Goal: Task Accomplishment & Management: Manage account settings

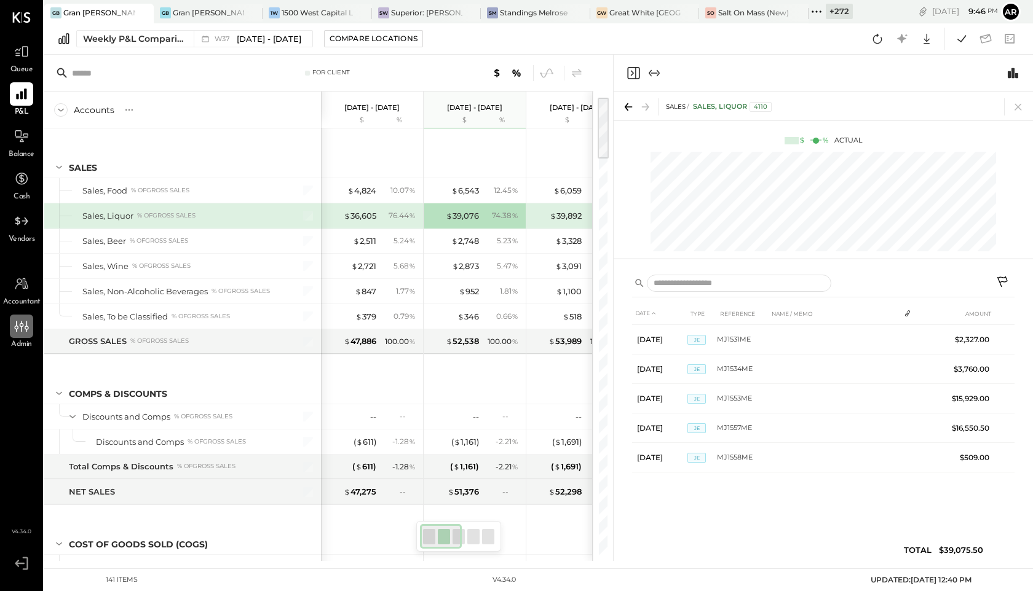
click at [17, 333] on icon at bounding box center [22, 326] width 16 height 16
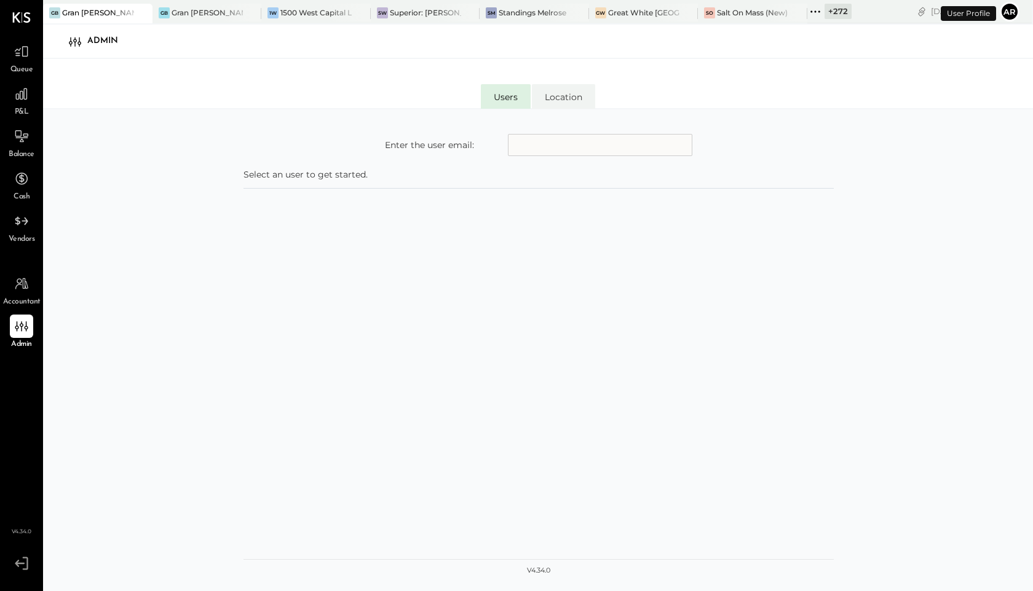
click at [531, 150] on input "text" at bounding box center [600, 145] width 184 height 22
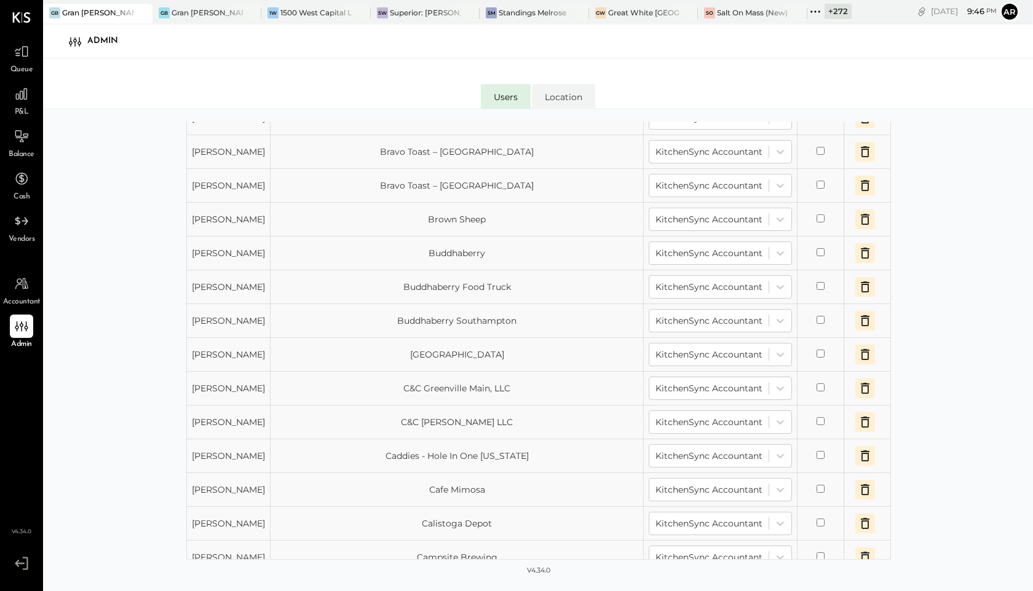
scroll to position [1116, 0]
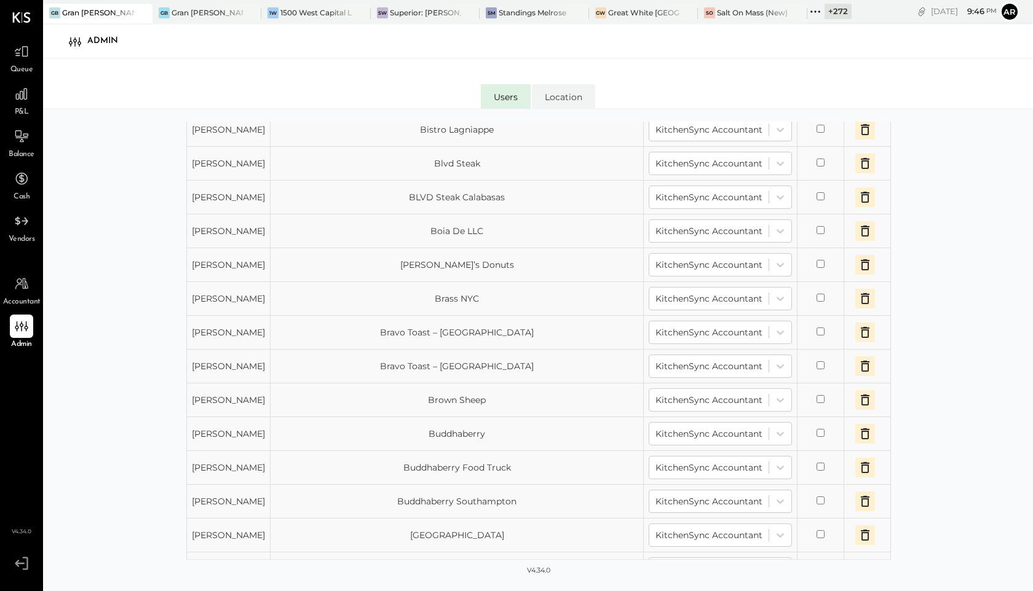
type input "**********"
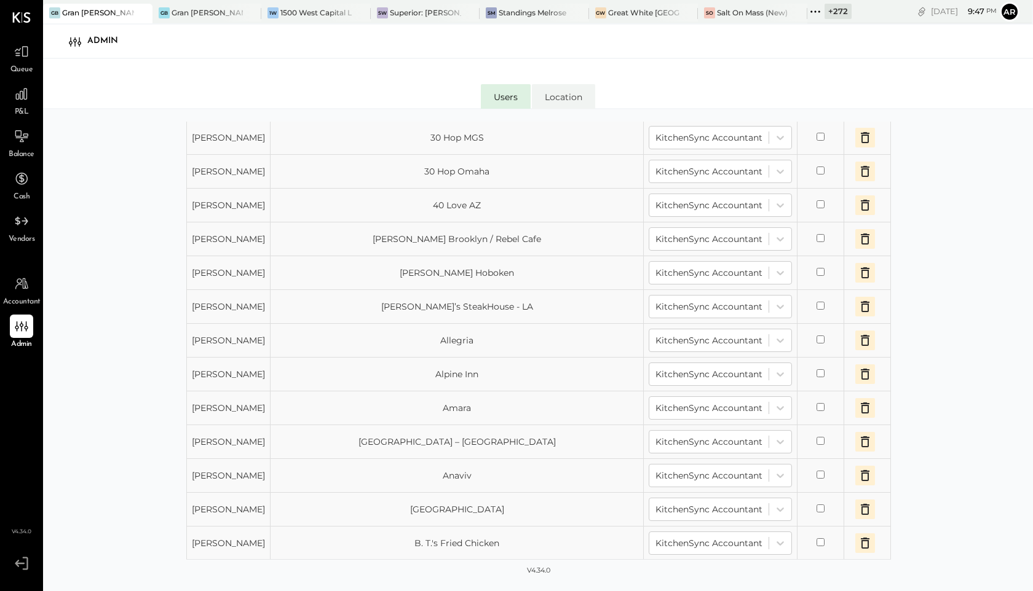
scroll to position [0, 0]
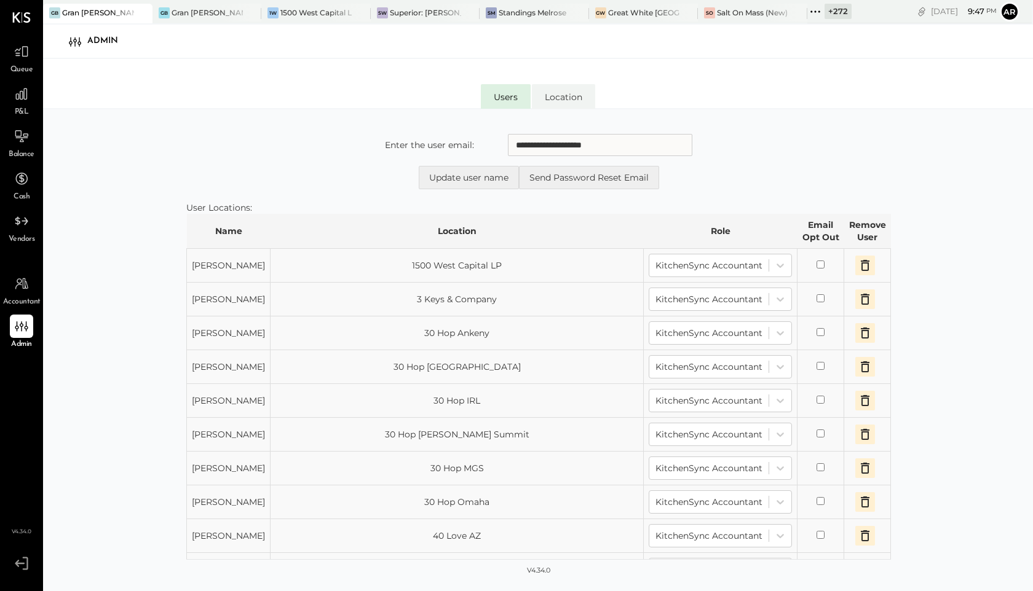
click at [819, 11] on icon at bounding box center [815, 12] width 16 height 16
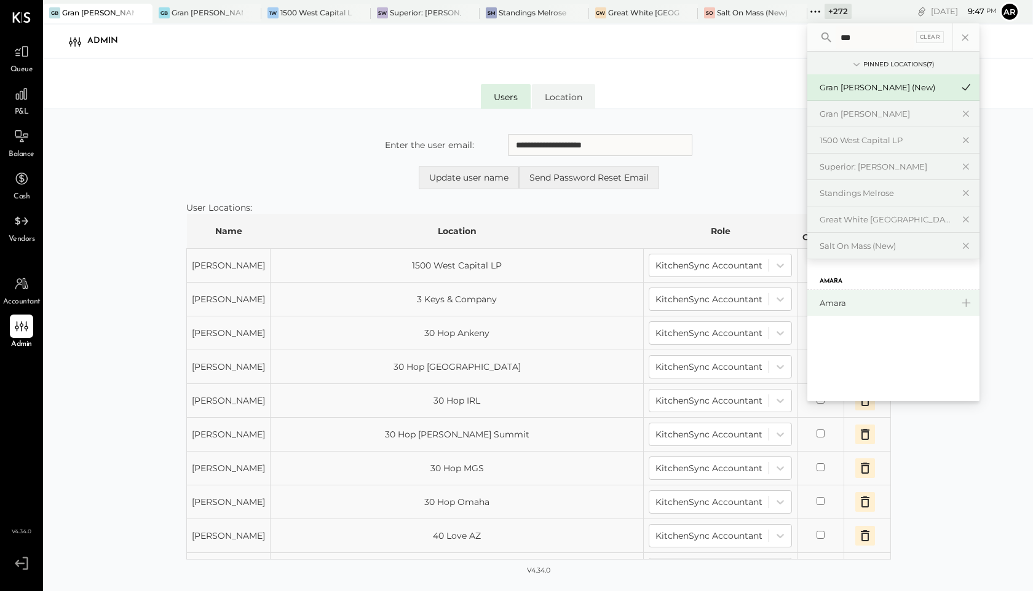
type input "***"
click at [839, 304] on div "Amara" at bounding box center [885, 304] width 133 height 12
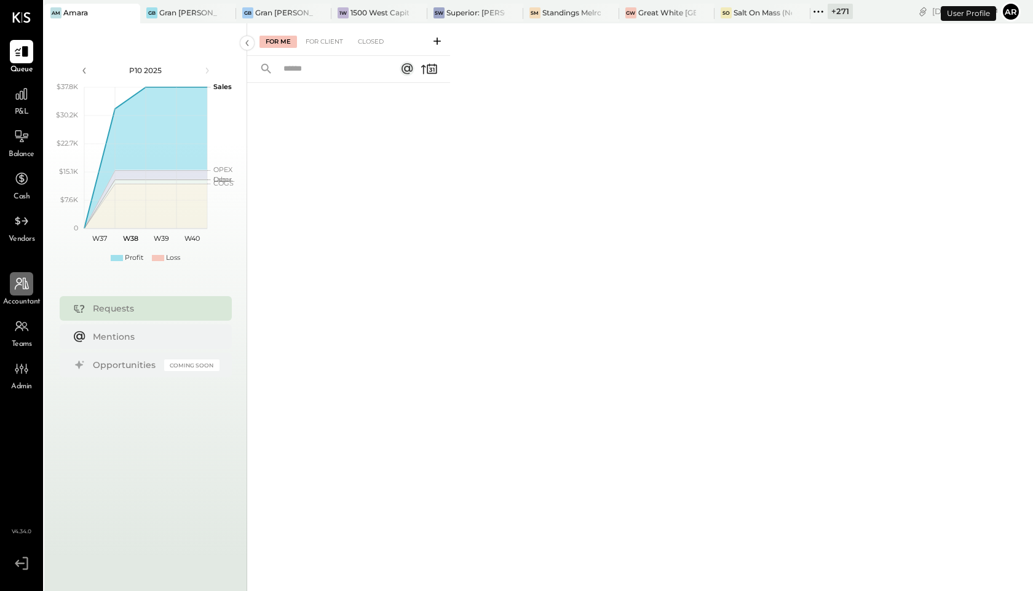
click at [18, 293] on div at bounding box center [21, 283] width 23 height 23
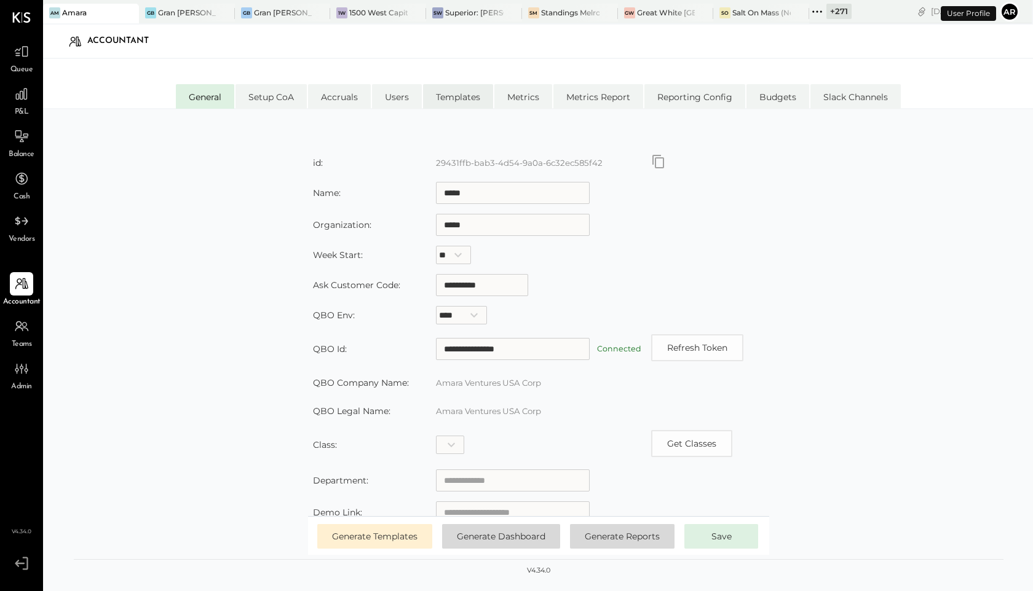
click at [467, 91] on li "Templates" at bounding box center [458, 96] width 70 height 25
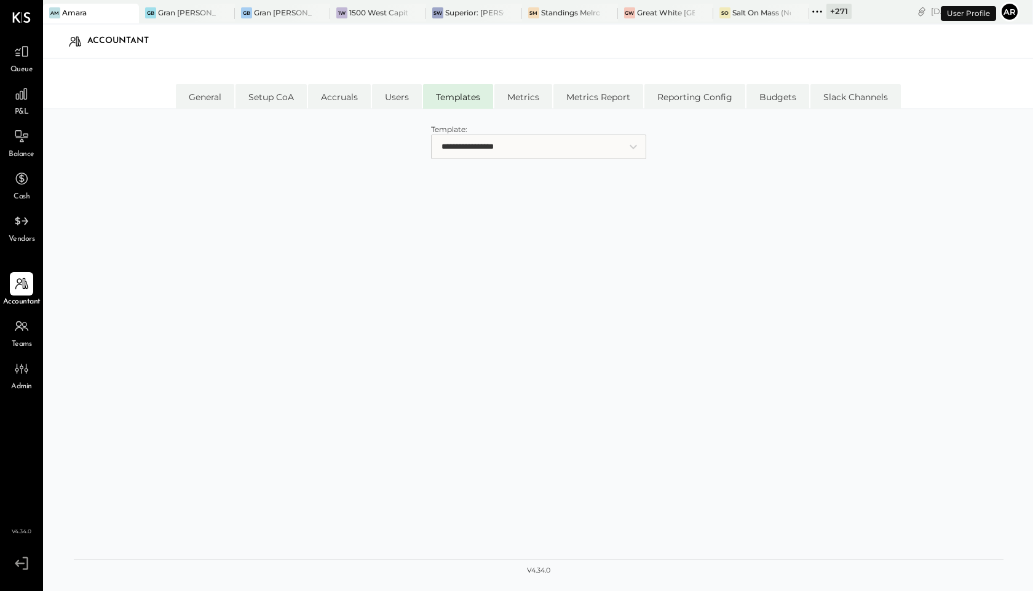
click at [449, 154] on select "**********" at bounding box center [538, 147] width 215 height 25
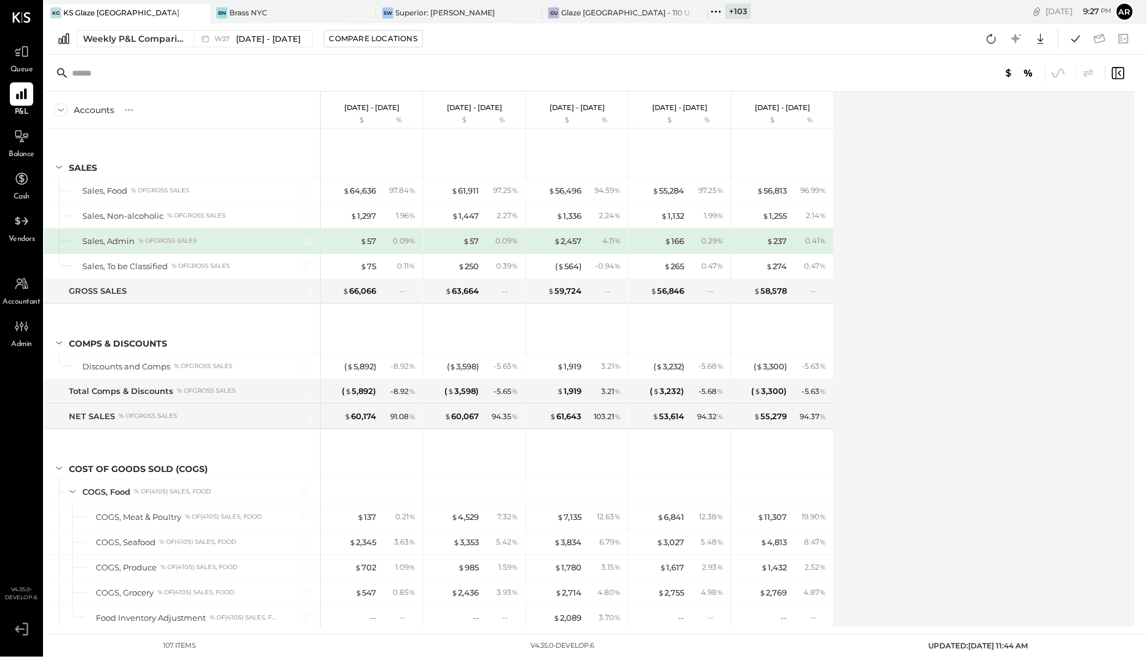
click at [718, 9] on icon at bounding box center [716, 12] width 16 height 16
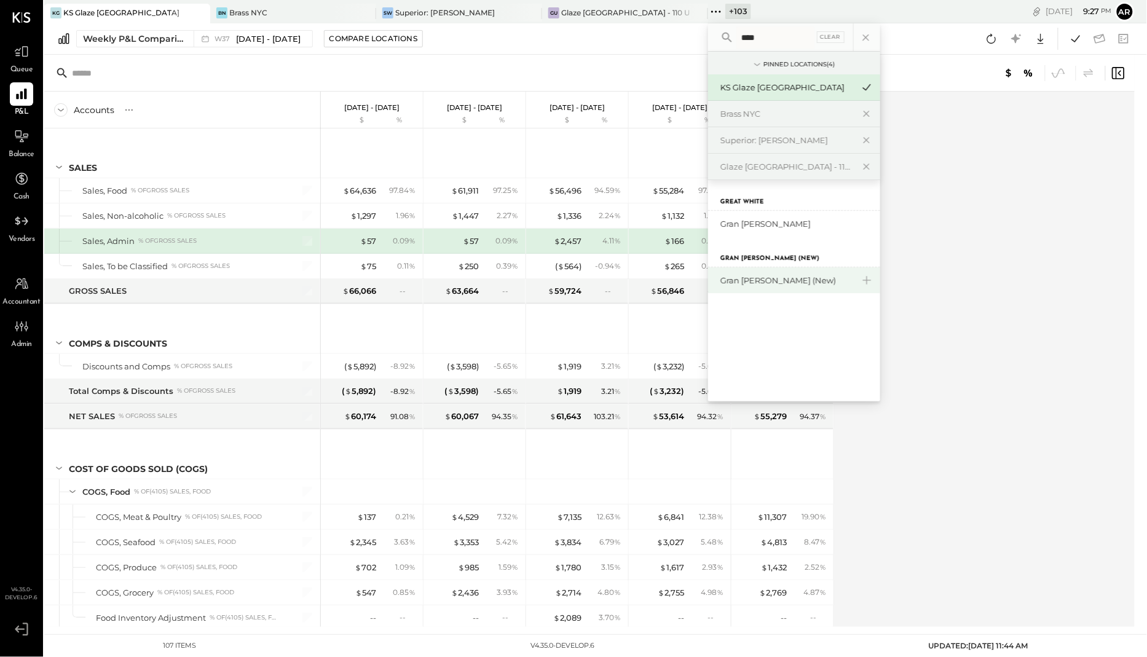
type input "****"
click at [753, 283] on div "Gran [PERSON_NAME] (New)" at bounding box center [786, 281] width 133 height 12
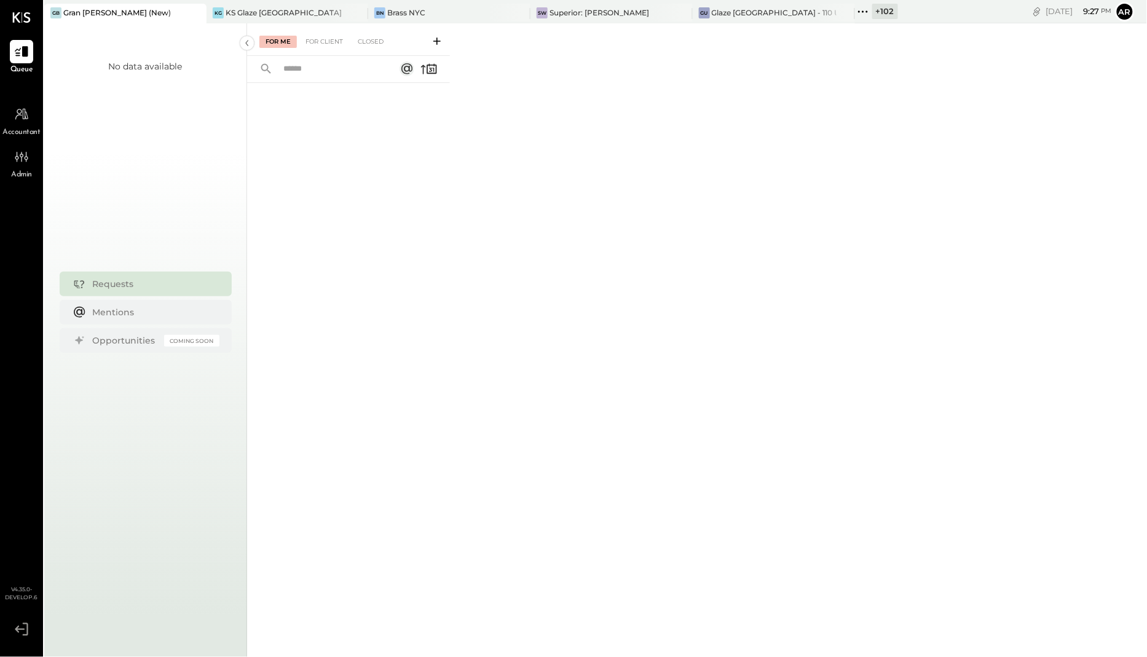
click at [9, 125] on div "Accountant" at bounding box center [21, 121] width 37 height 36
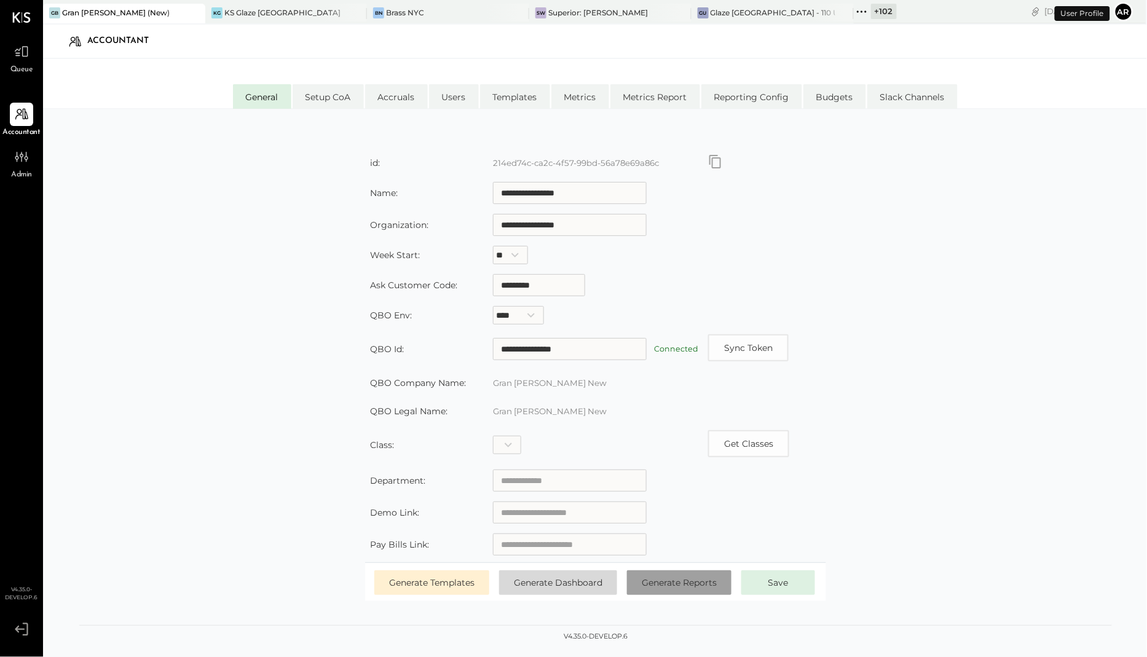
click at [681, 580] on span "Generate Reports" at bounding box center [679, 582] width 75 height 11
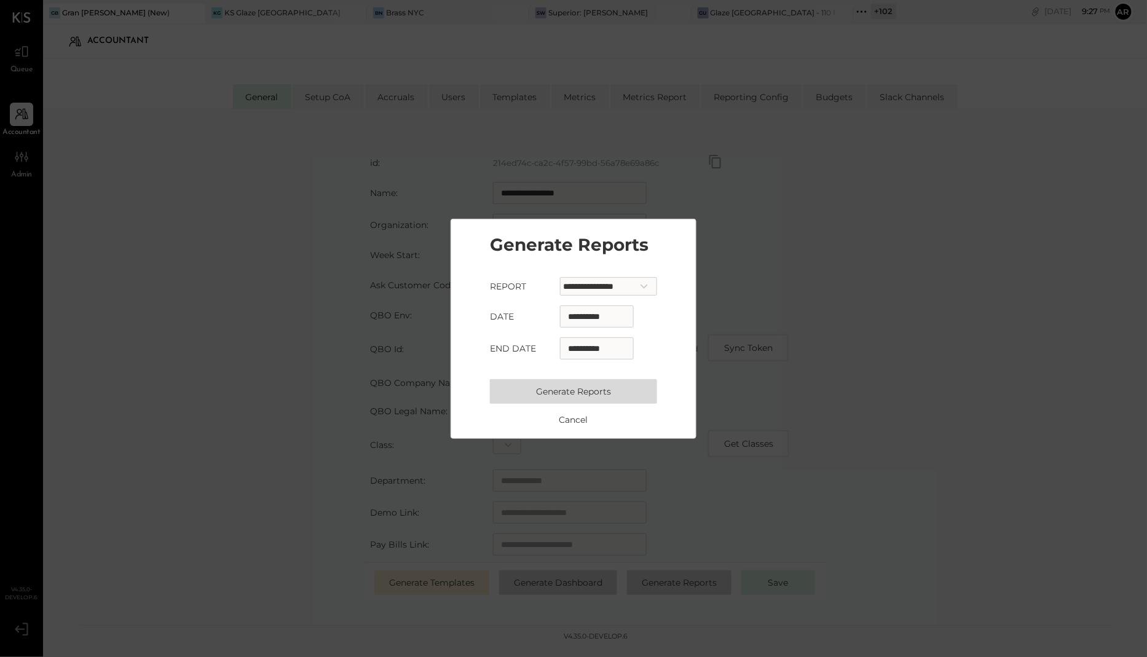
click at [584, 376] on form "**********" at bounding box center [573, 323] width 167 height 182
click at [585, 390] on button "Generate Reports" at bounding box center [573, 391] width 167 height 25
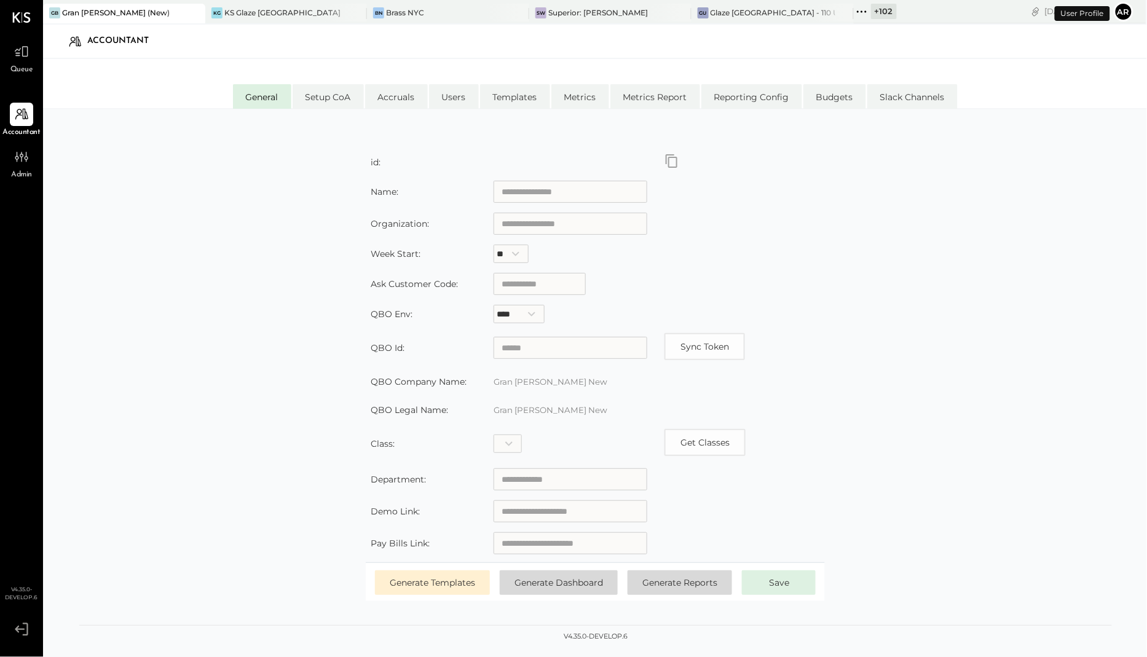
type input "**********"
type input "*********"
type input "**********"
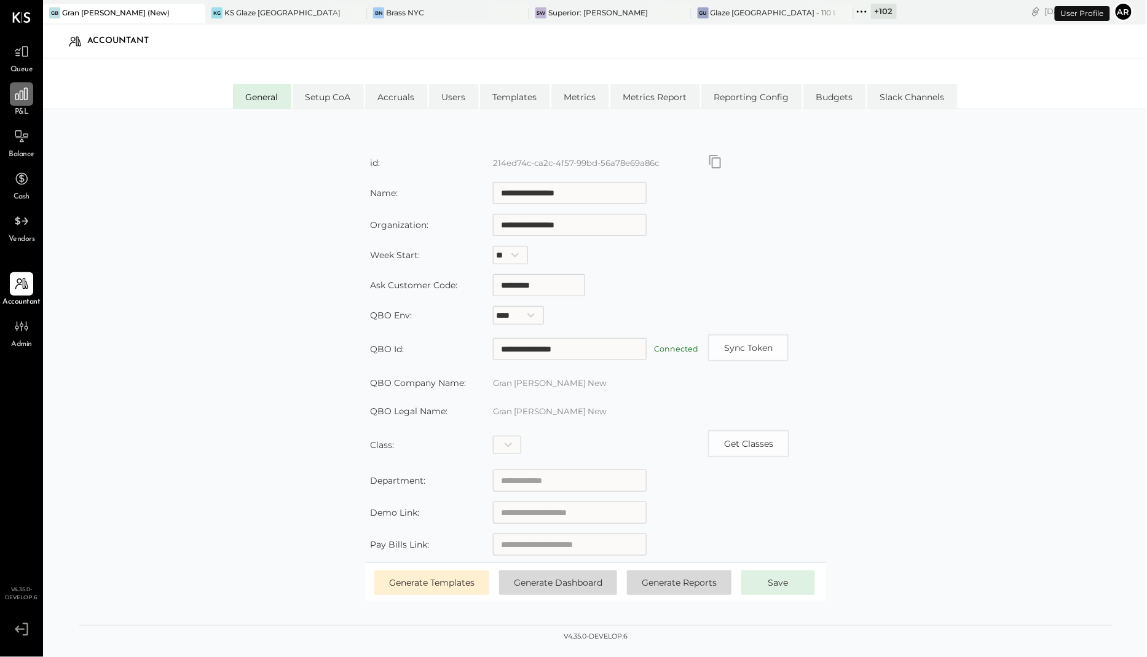
click at [22, 100] on icon at bounding box center [22, 94] width 16 height 16
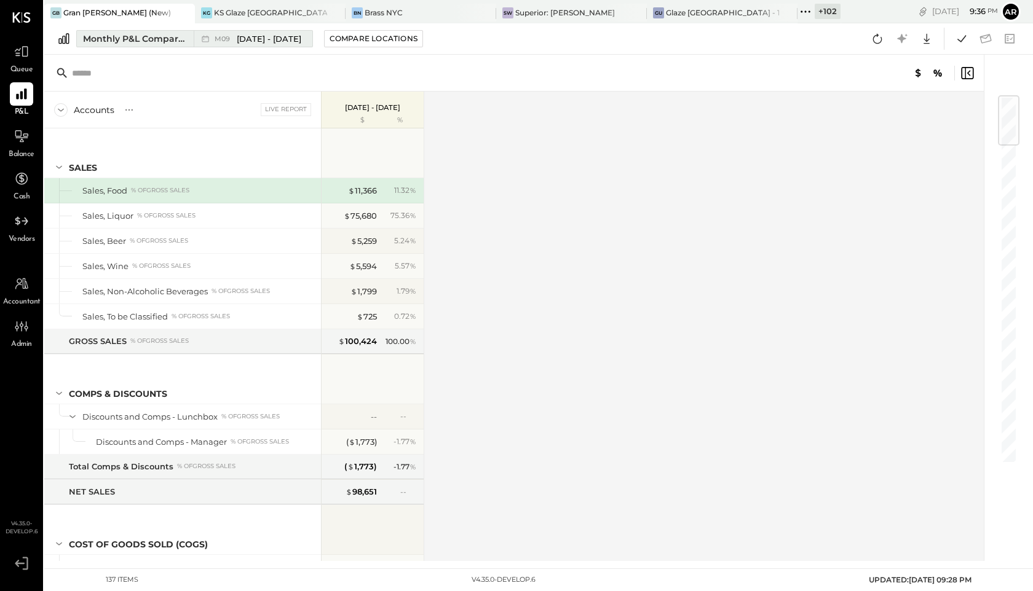
click at [260, 36] on span "Sep 1 - 30, 2025" at bounding box center [269, 39] width 65 height 12
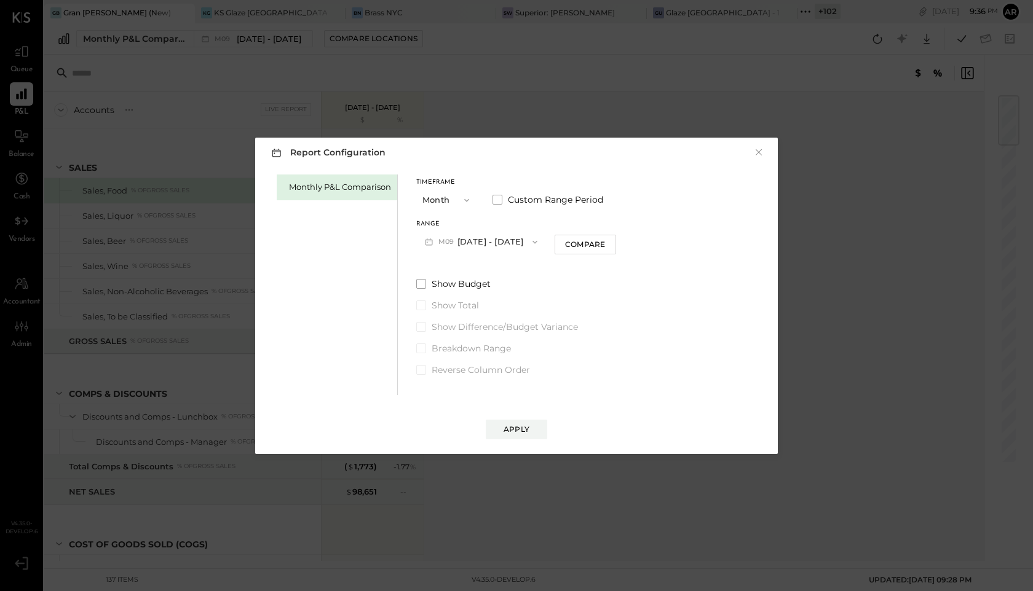
click at [495, 239] on button "M09 Sep 1 - 30, 2025" at bounding box center [481, 242] width 130 height 23
click at [501, 262] on div "M08 Aug 1 - 31, 2025" at bounding box center [487, 270] width 140 height 26
click at [513, 429] on div "Apply" at bounding box center [516, 429] width 26 height 10
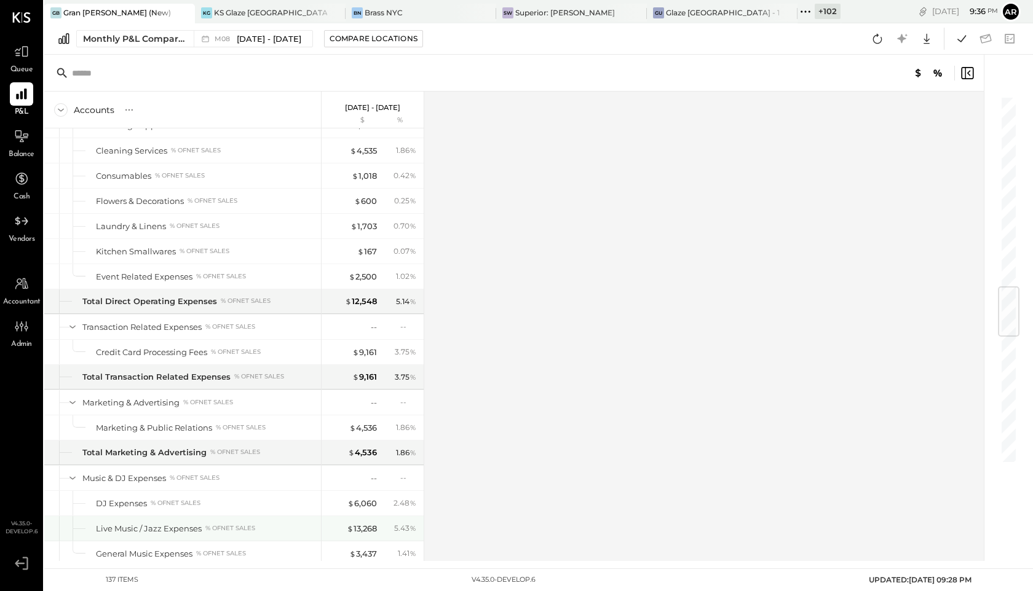
scroll to position [1807, 0]
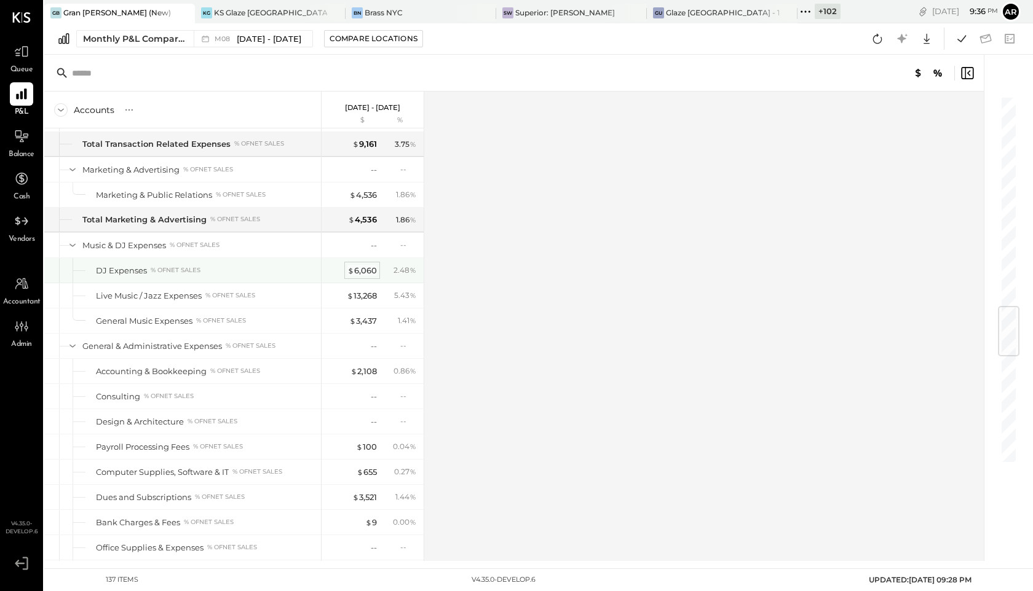
click at [361, 272] on div "$ 6,060" at bounding box center [362, 271] width 30 height 12
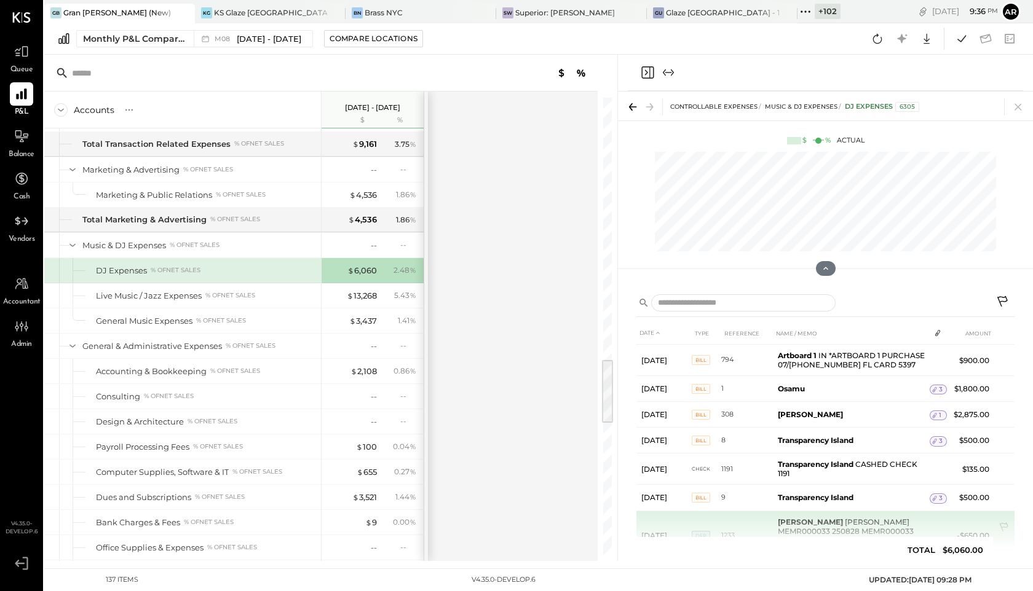
scroll to position [49, 0]
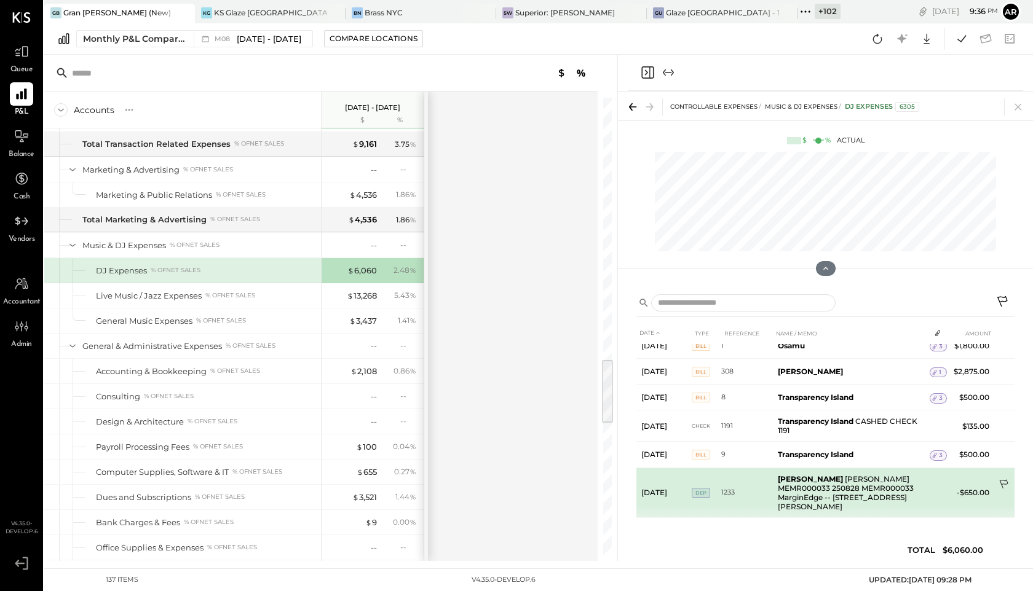
click at [1004, 486] on icon at bounding box center [1003, 483] width 9 height 9
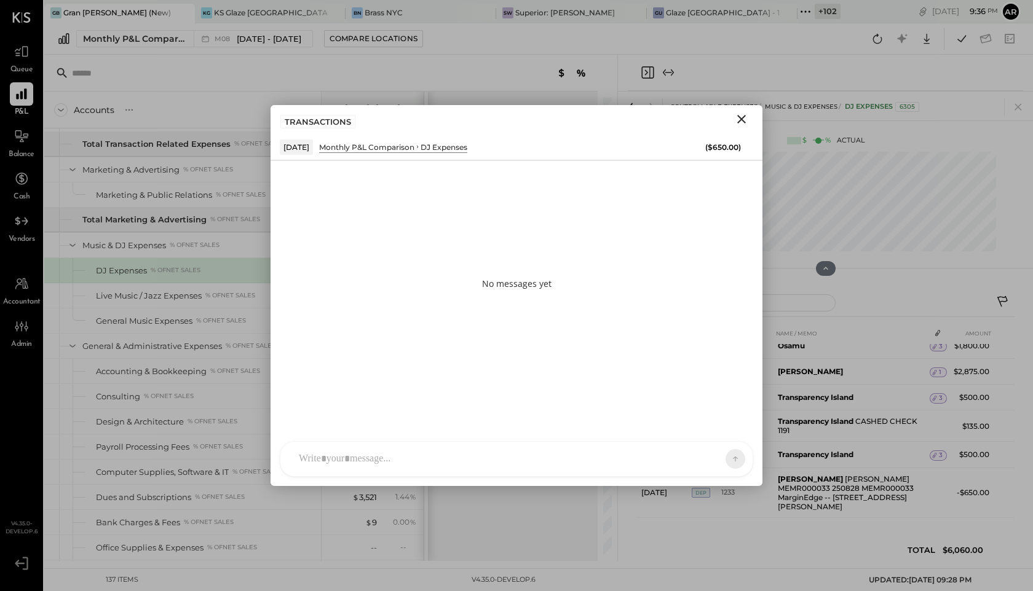
click at [510, 453] on div at bounding box center [505, 459] width 425 height 27
click at [729, 454] on icon at bounding box center [724, 458] width 11 height 12
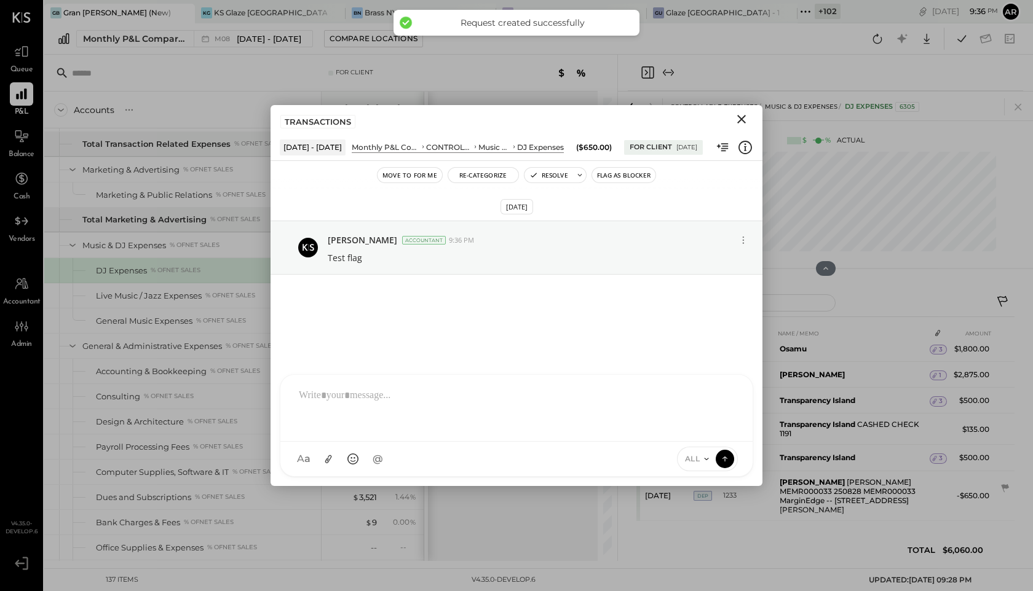
click at [746, 118] on icon "Close" at bounding box center [741, 119] width 15 height 15
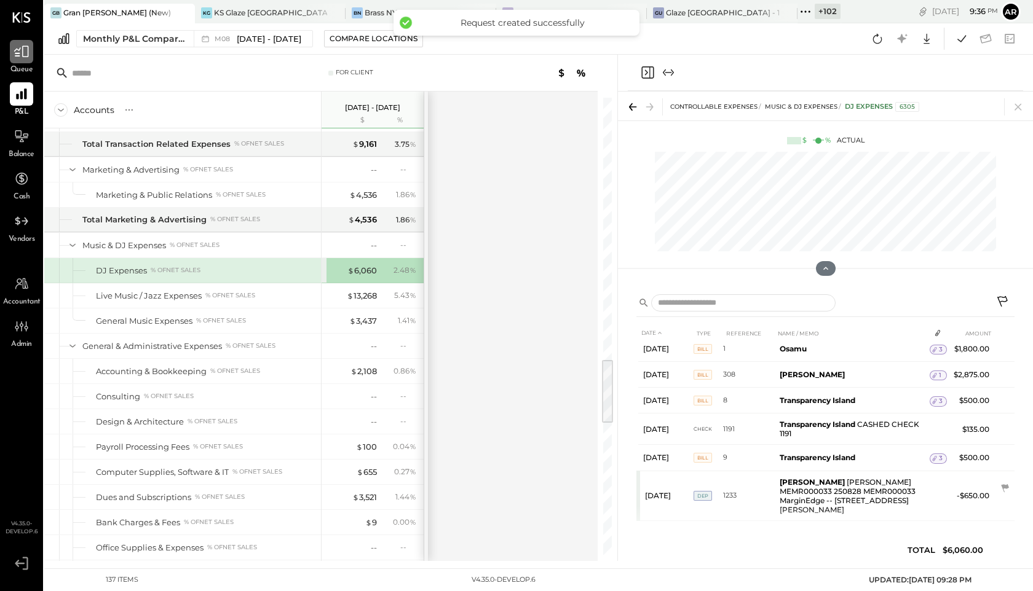
click at [23, 55] on icon at bounding box center [22, 52] width 16 height 16
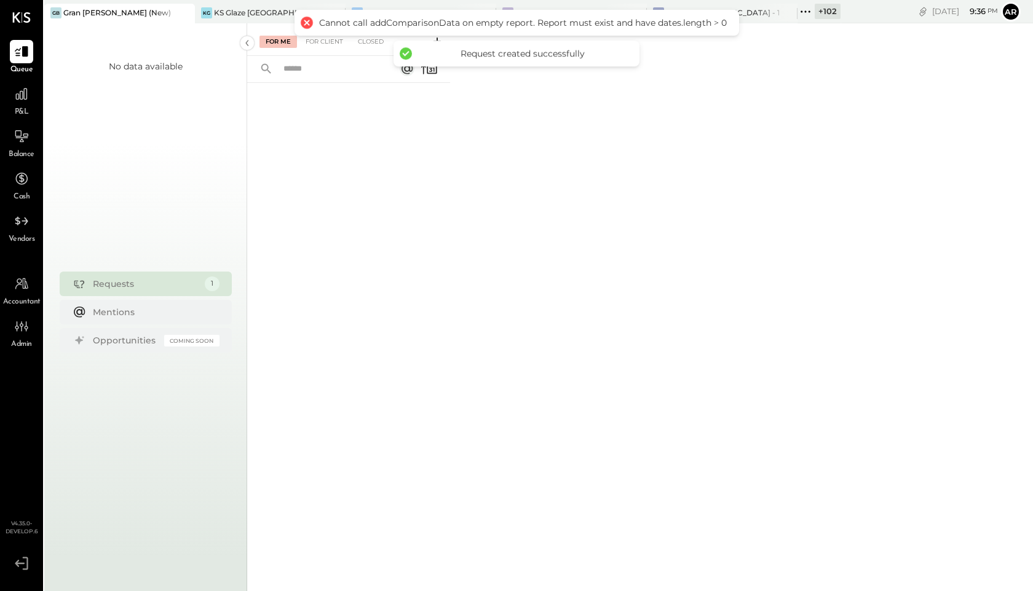
click at [326, 50] on div "For Me For Client Closed" at bounding box center [348, 39] width 203 height 33
click at [327, 42] on div "For Client" at bounding box center [324, 42] width 50 height 12
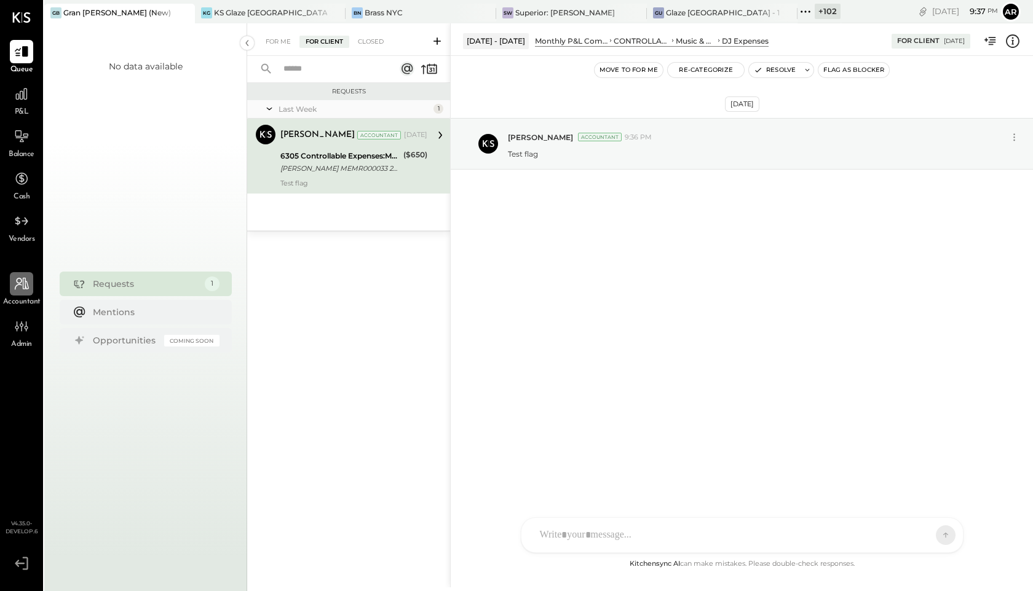
click at [25, 291] on icon at bounding box center [22, 284] width 16 height 16
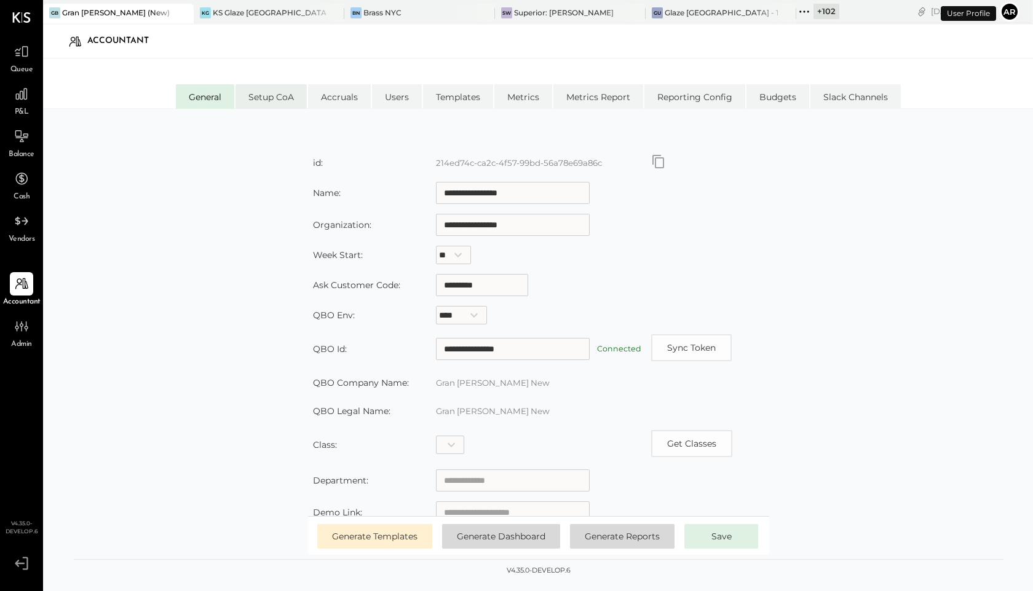
click at [267, 95] on li "Setup CoA" at bounding box center [270, 96] width 71 height 25
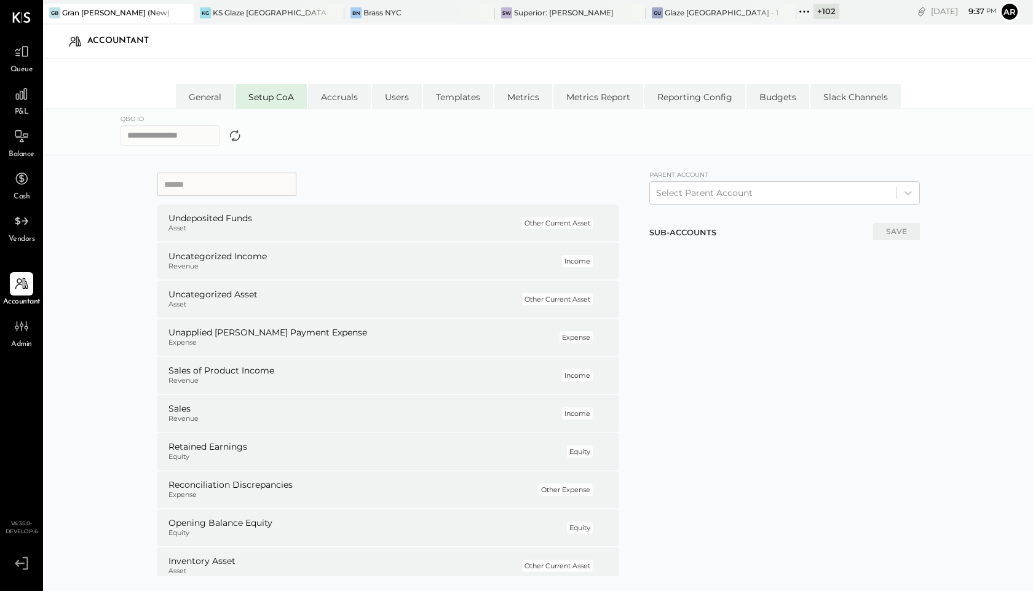
click at [216, 182] on input at bounding box center [226, 184] width 139 height 23
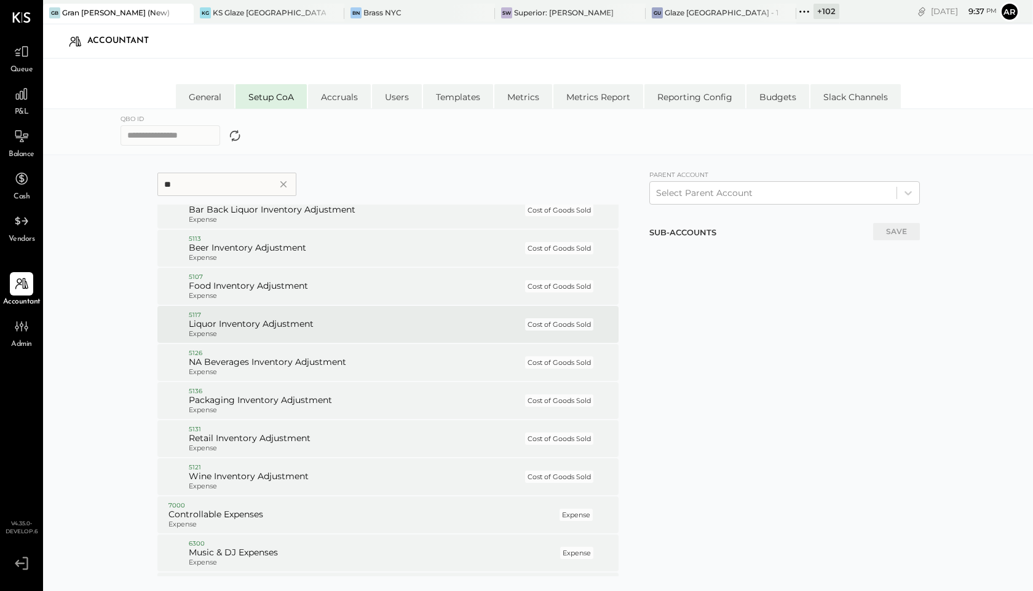
scroll to position [84, 0]
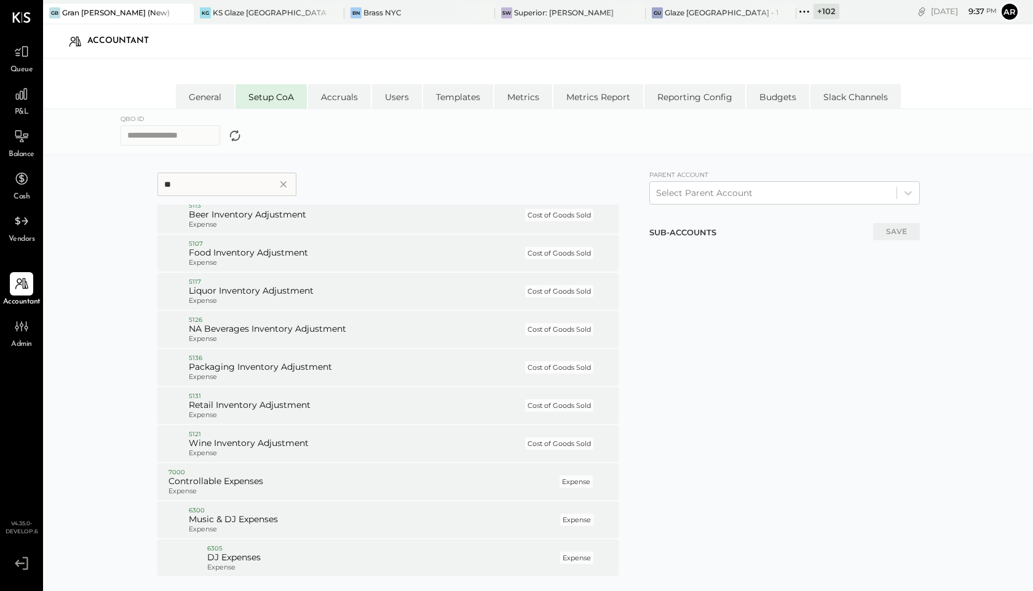
type input "*"
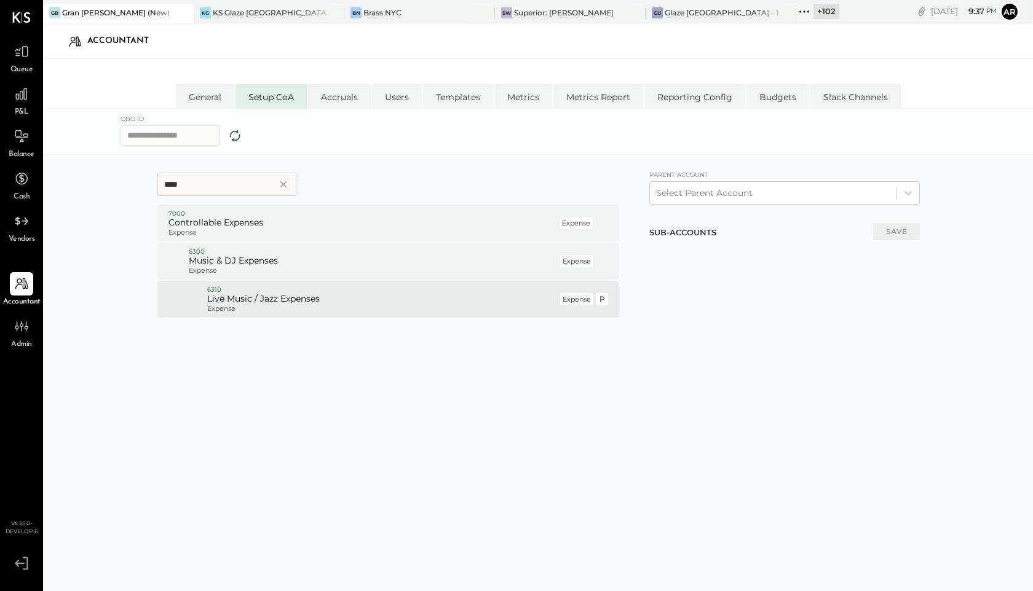
type input "****"
click at [317, 303] on h5 "Live Music / Jazz Expenses" at bounding box center [382, 299] width 350 height 11
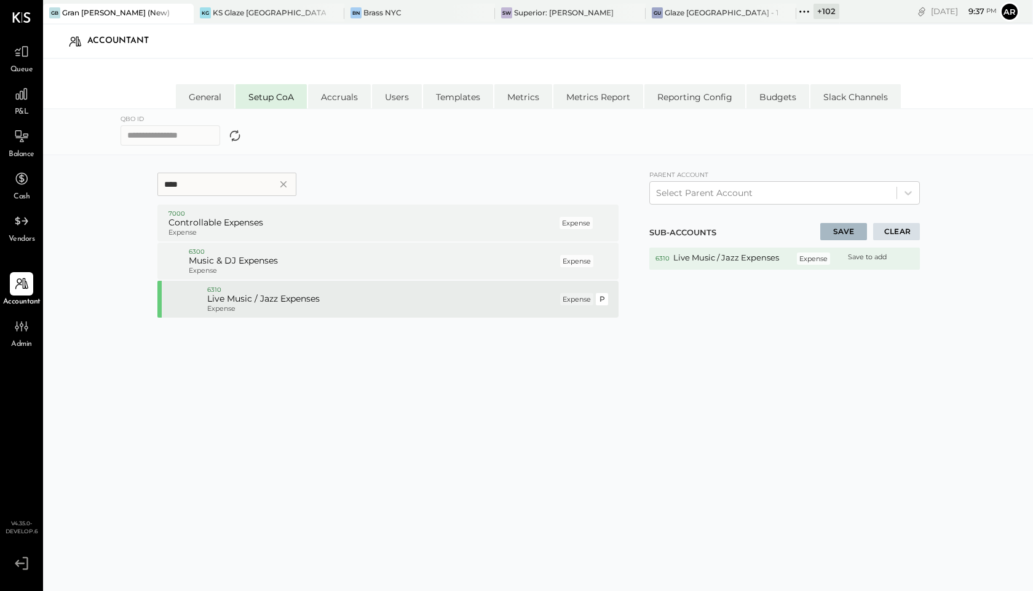
click at [601, 298] on button "P" at bounding box center [602, 299] width 12 height 12
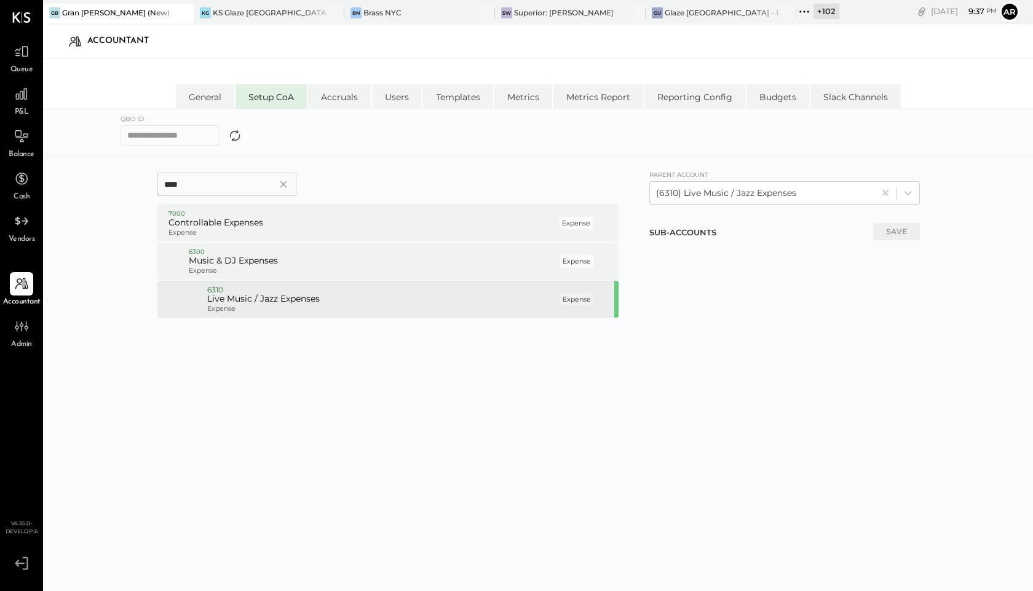
click at [601, 298] on div at bounding box center [602, 299] width 12 height 12
click at [269, 304] on h5 "Live Music / Jazz Expenses" at bounding box center [382, 299] width 350 height 11
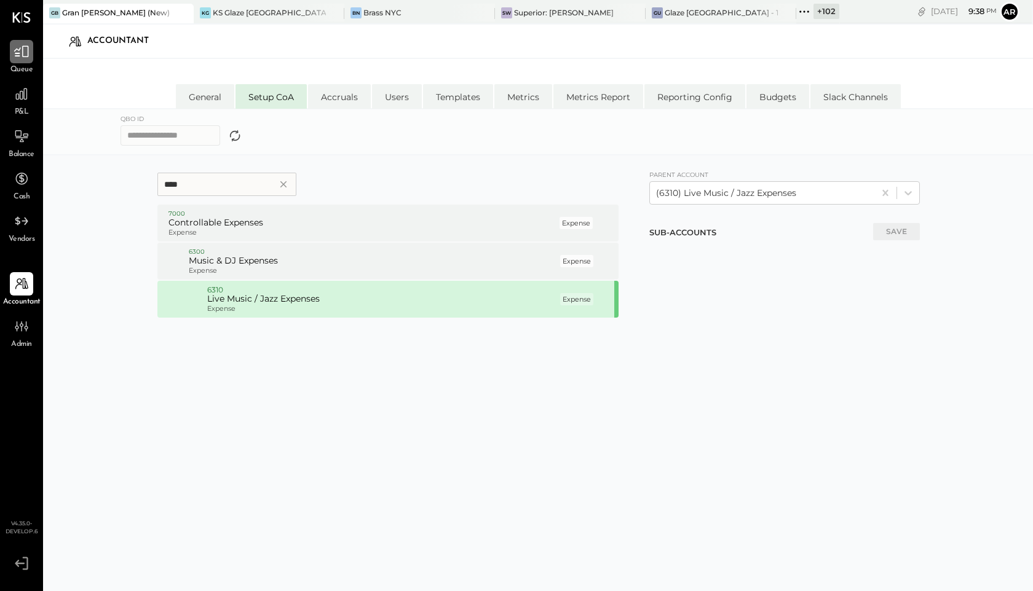
click at [19, 57] on icon at bounding box center [22, 52] width 16 height 16
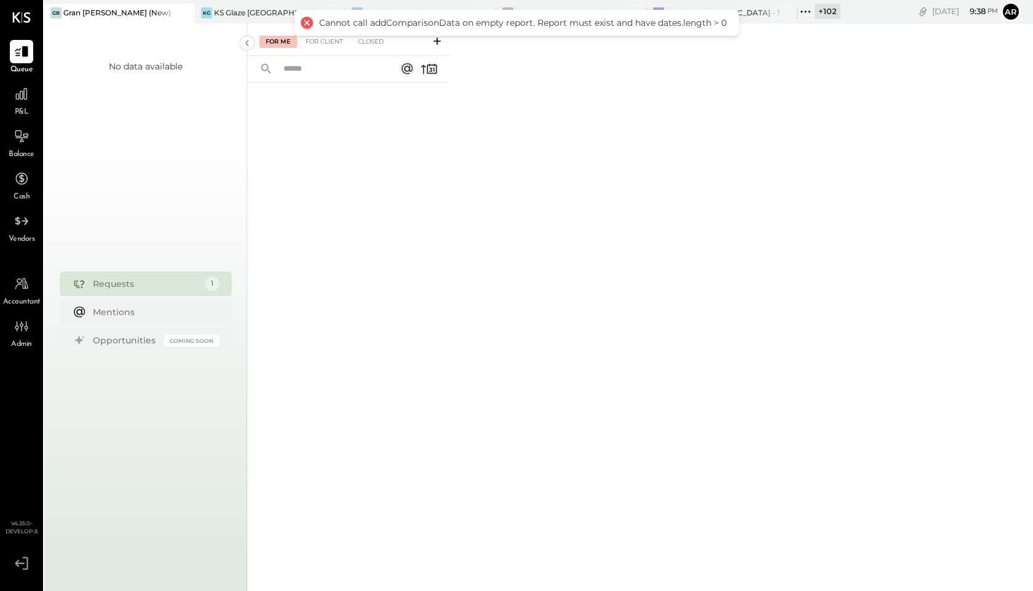
click at [333, 50] on div "For Me For Client Closed" at bounding box center [348, 39] width 203 height 33
click at [331, 45] on div "For Client" at bounding box center [324, 42] width 50 height 12
